Goal: Find specific page/section: Find specific page/section

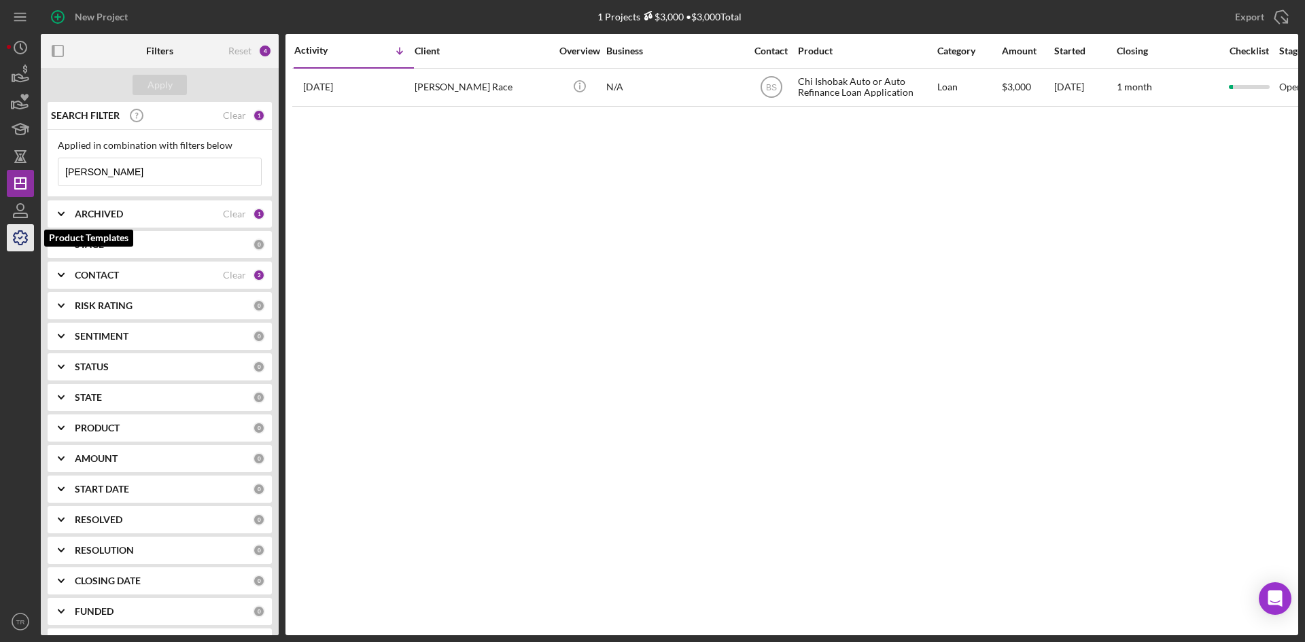
click at [16, 246] on icon "button" at bounding box center [20, 238] width 34 height 34
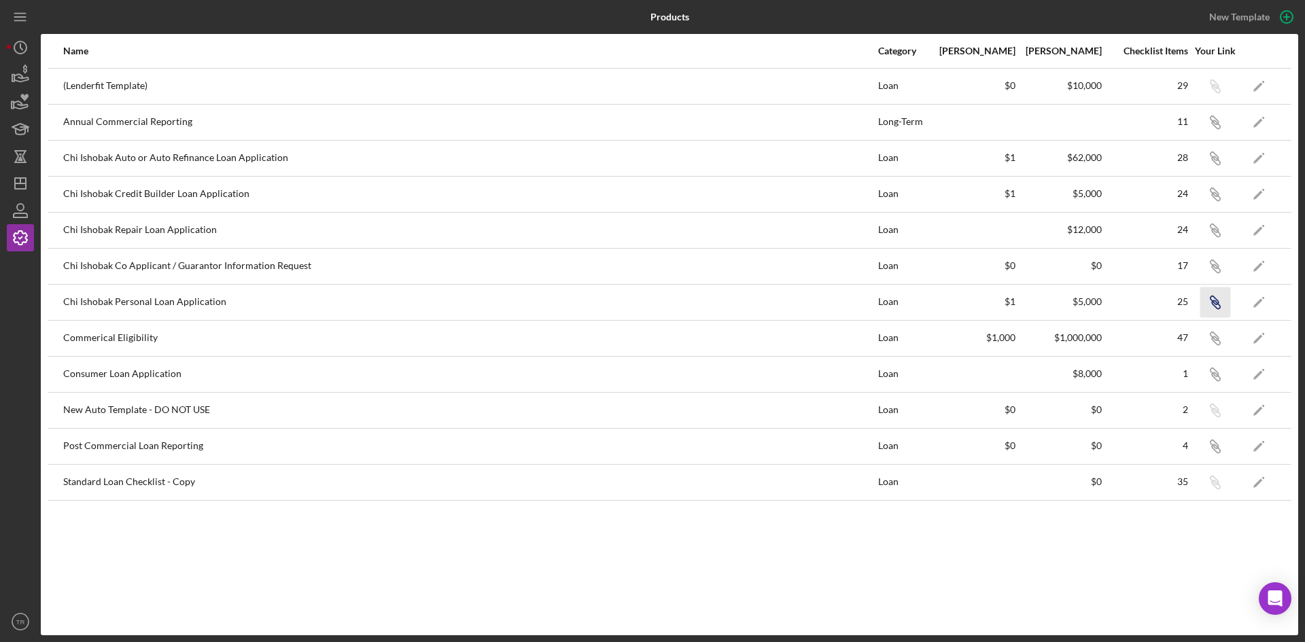
click at [1216, 306] on icon "Icon/Link" at bounding box center [1214, 302] width 31 height 31
